Goal: Information Seeking & Learning: Learn about a topic

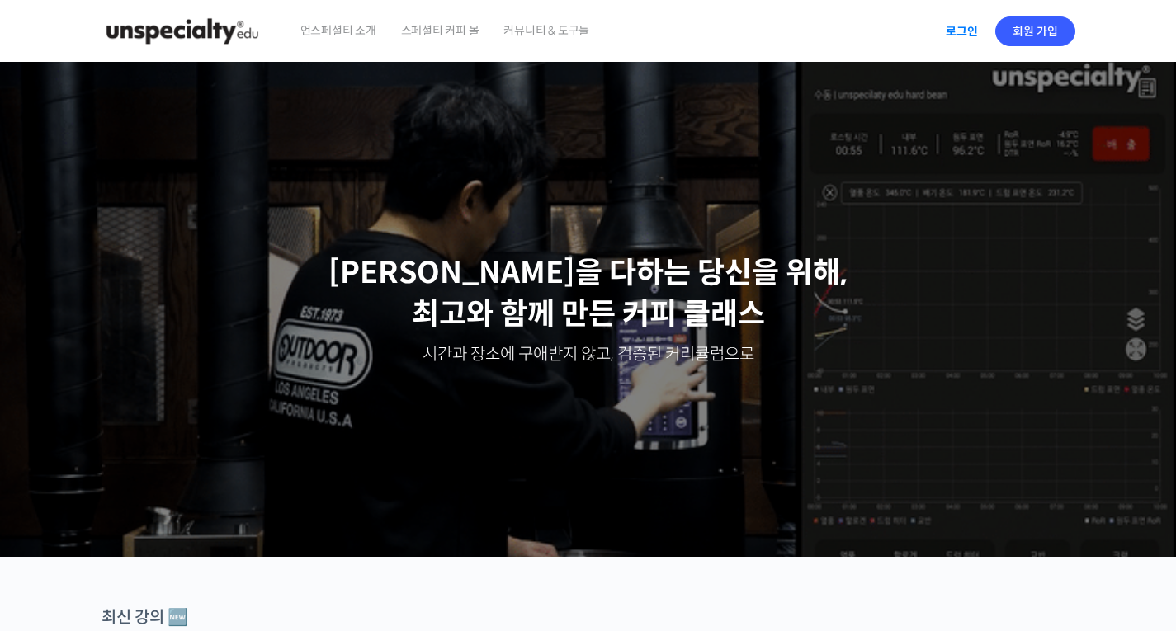
click at [959, 38] on link "로그인" at bounding box center [962, 31] width 52 height 38
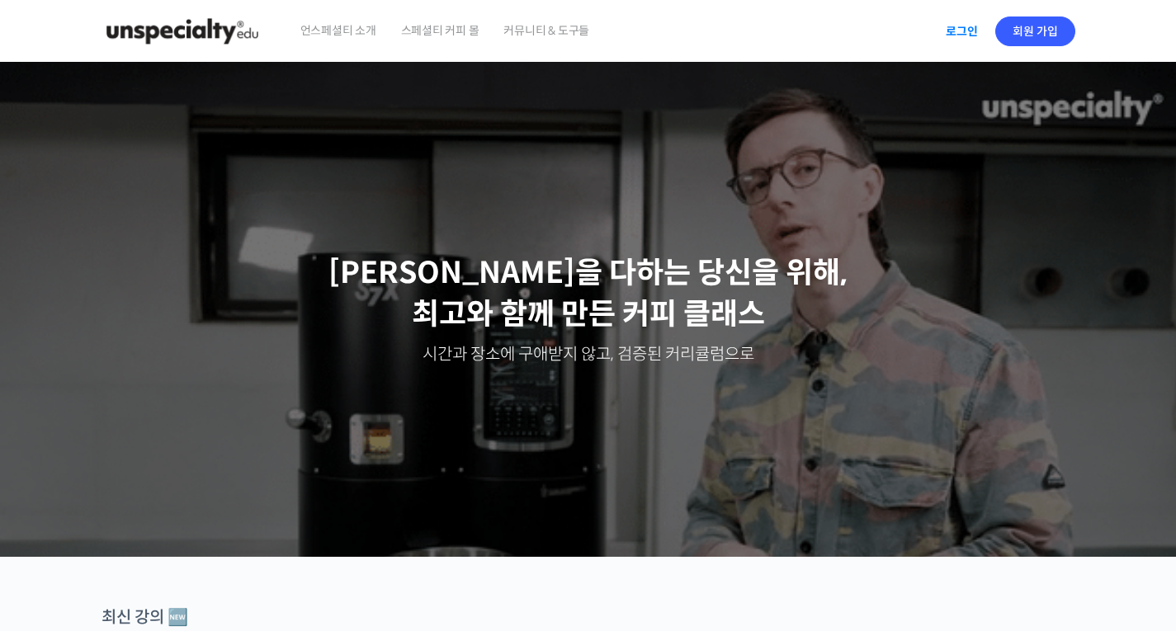
click at [954, 31] on link "로그인" at bounding box center [962, 31] width 52 height 38
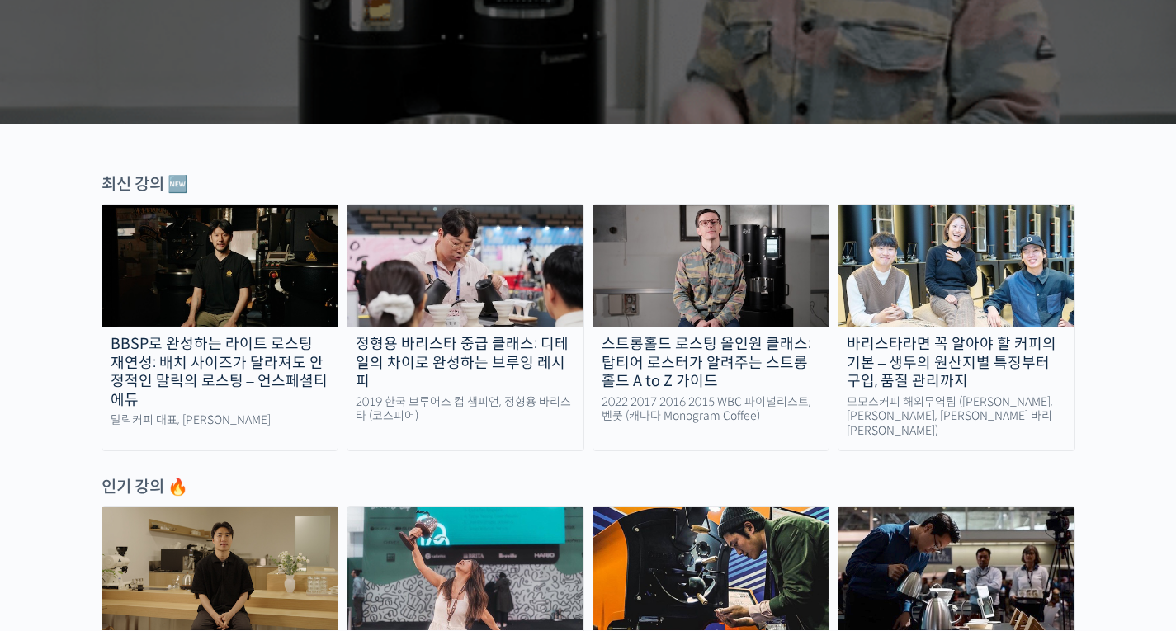
scroll to position [435, 0]
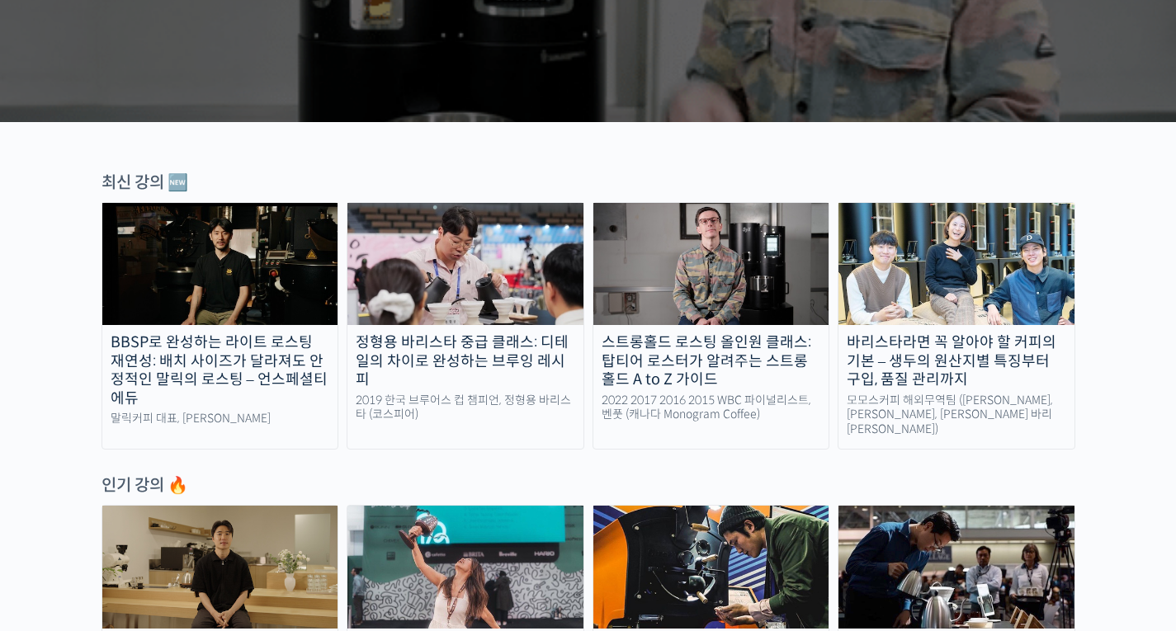
click at [502, 250] on img at bounding box center [465, 264] width 236 height 122
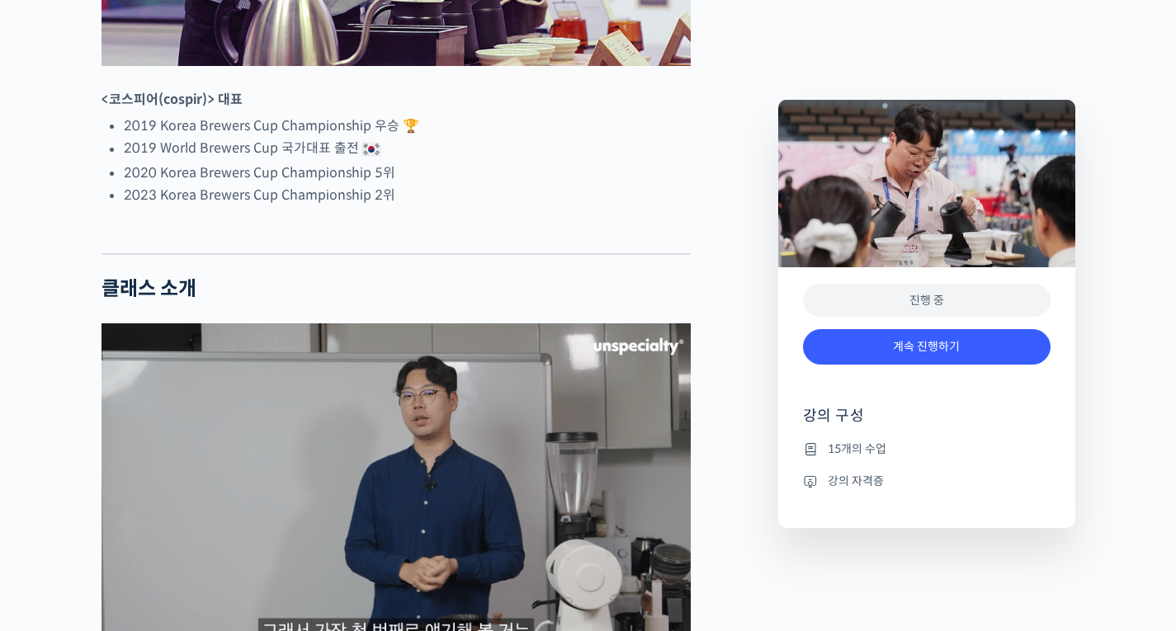
scroll to position [1167, 0]
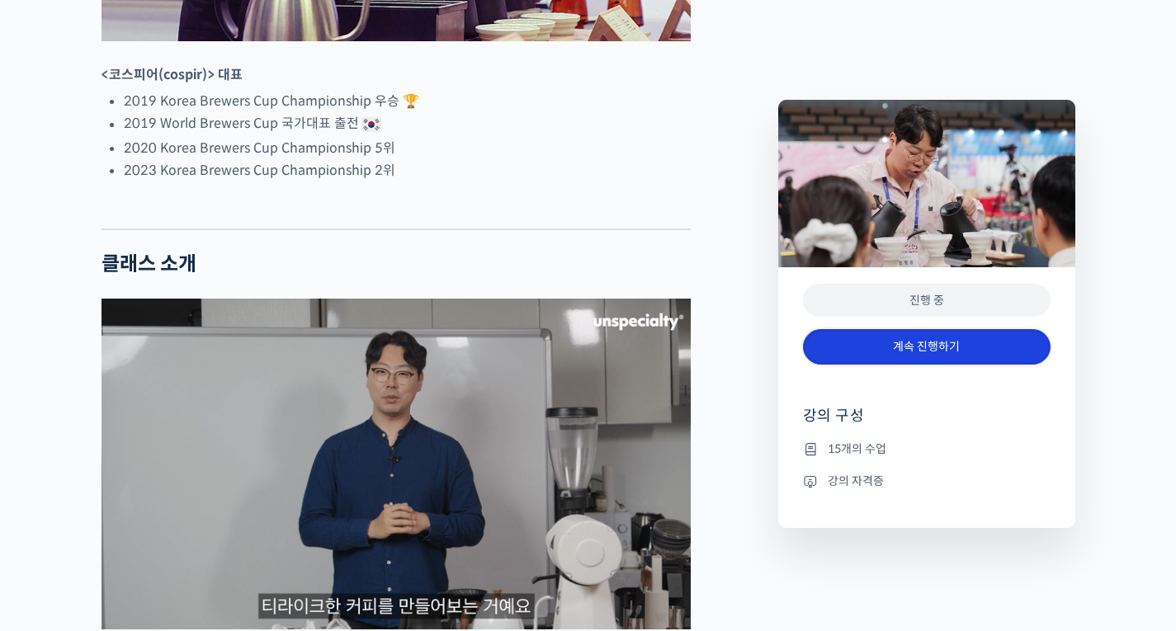
click at [881, 356] on link "계속 진행하기" at bounding box center [927, 346] width 248 height 35
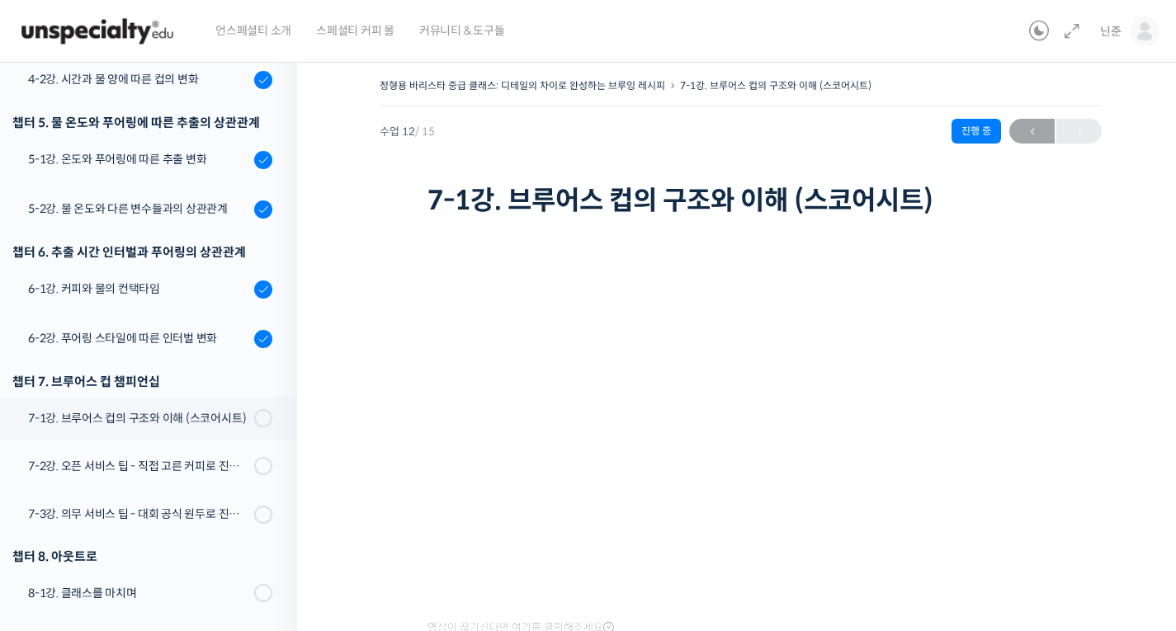
scroll to position [644, 0]
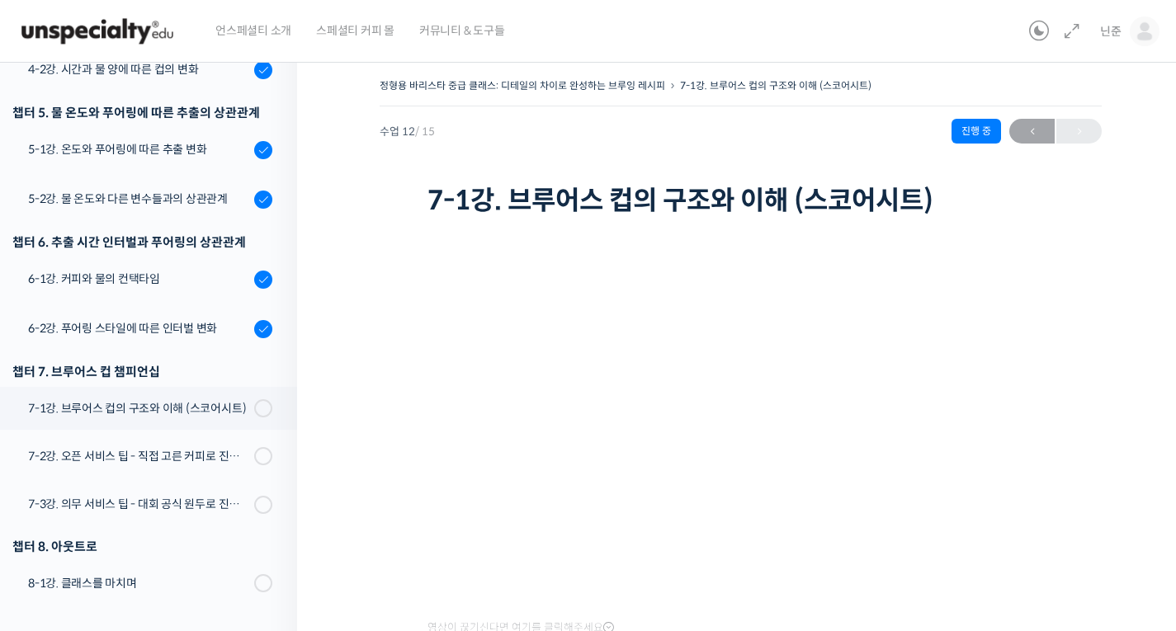
click at [368, 337] on div "정형용 바리스타 중급 클래스: 디테일의 차이로 완성하는 브루잉 레시피 7-1강. 브루어스 컵의 구조와 이해 (스코어시트) 진행 중 수업 12 …" at bounding box center [740, 430] width 887 height 760
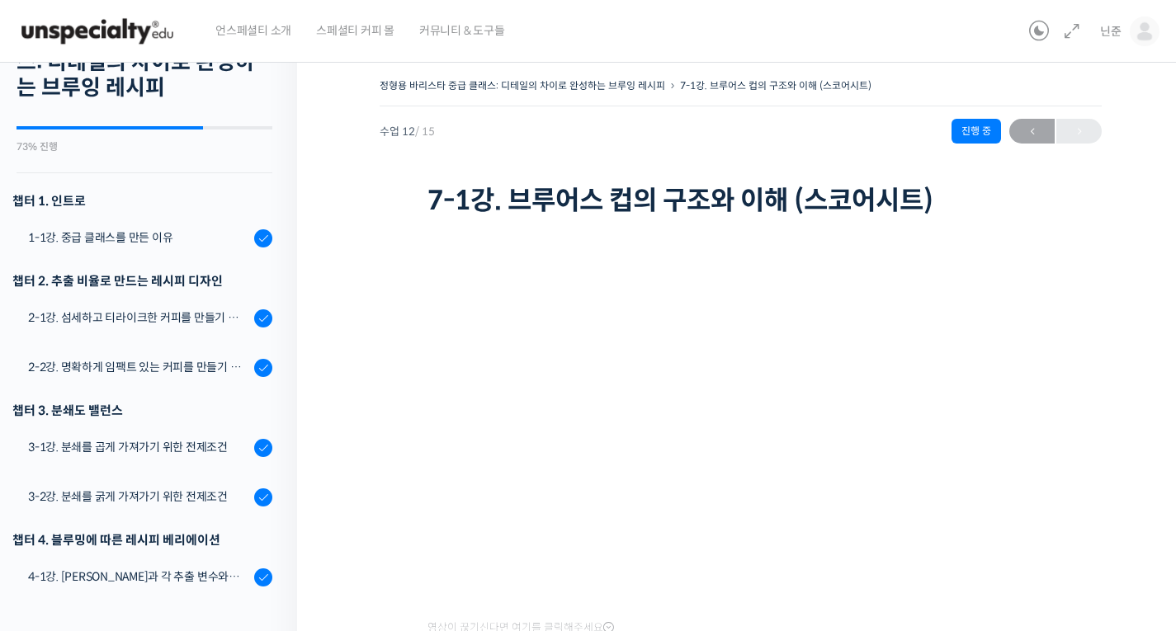
scroll to position [90, 0]
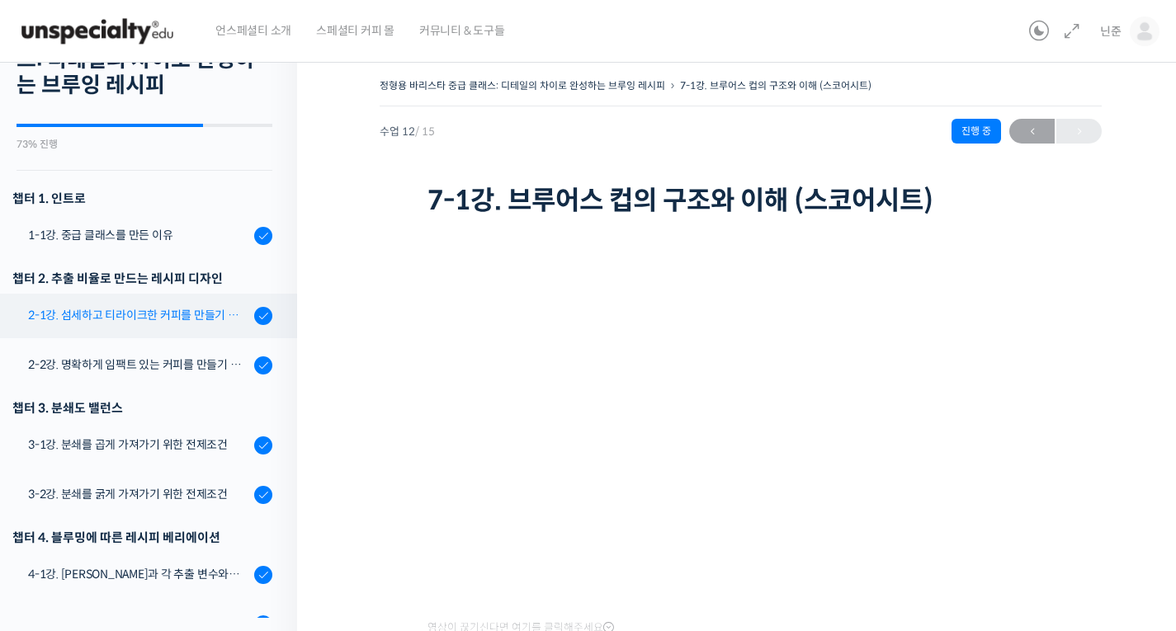
click at [141, 307] on div "2-1강. 섬세하고 티라이크한 커피를 만들기 위한 레시피" at bounding box center [138, 315] width 221 height 18
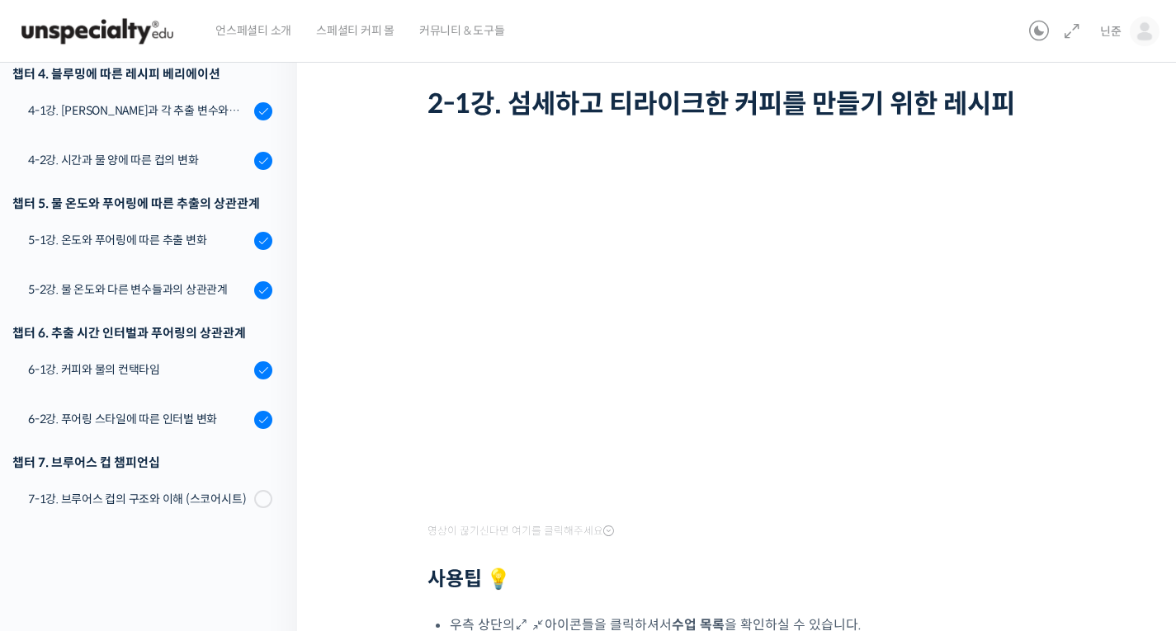
scroll to position [467, 0]
